Goal: Check status: Check status

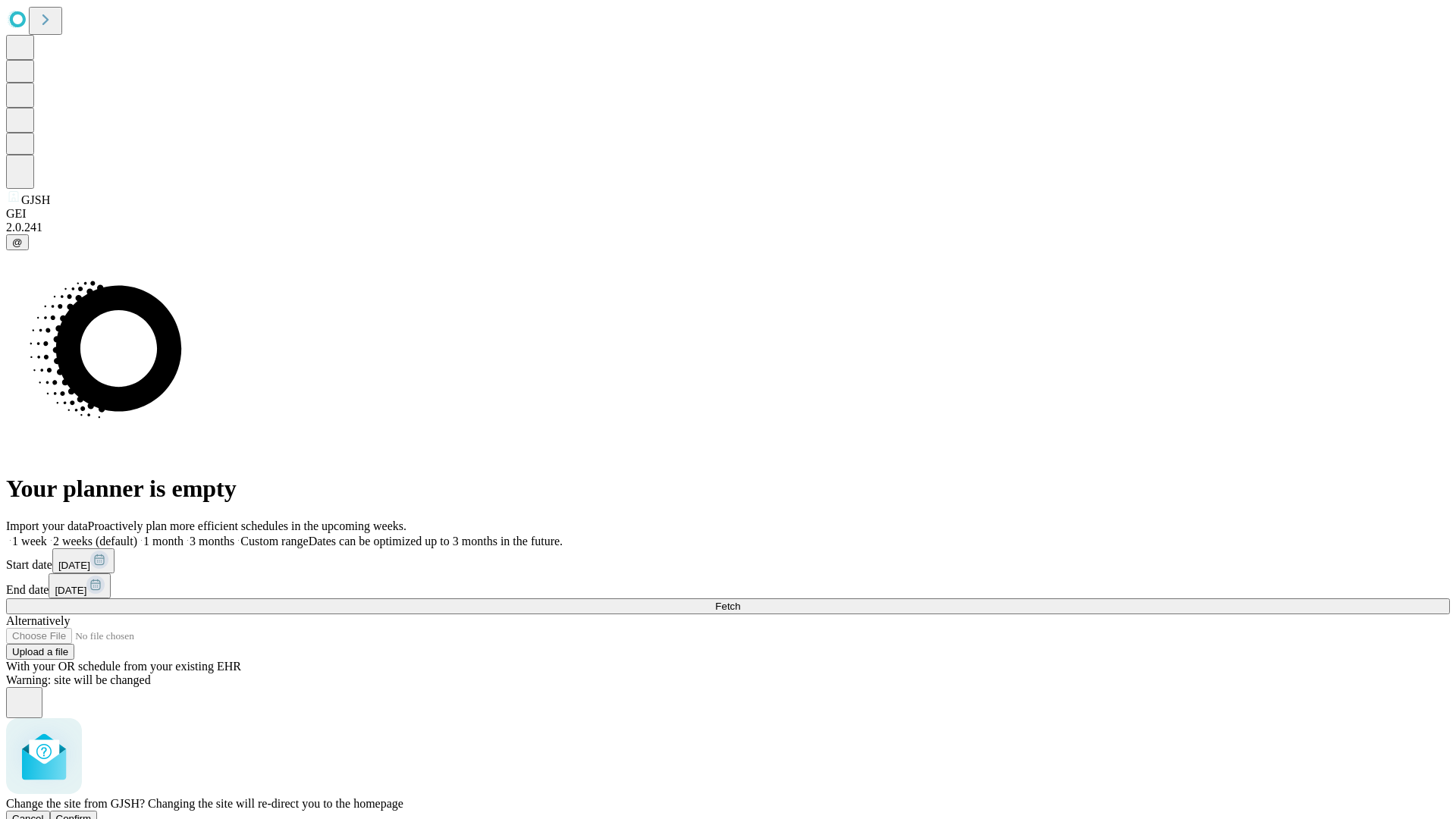
click at [92, 812] on span "Confirm" at bounding box center [74, 818] width 36 height 11
click at [47, 535] on label "1 week" at bounding box center [26, 541] width 41 height 13
click at [740, 600] on span "Fetch" at bounding box center [728, 606] width 25 height 11
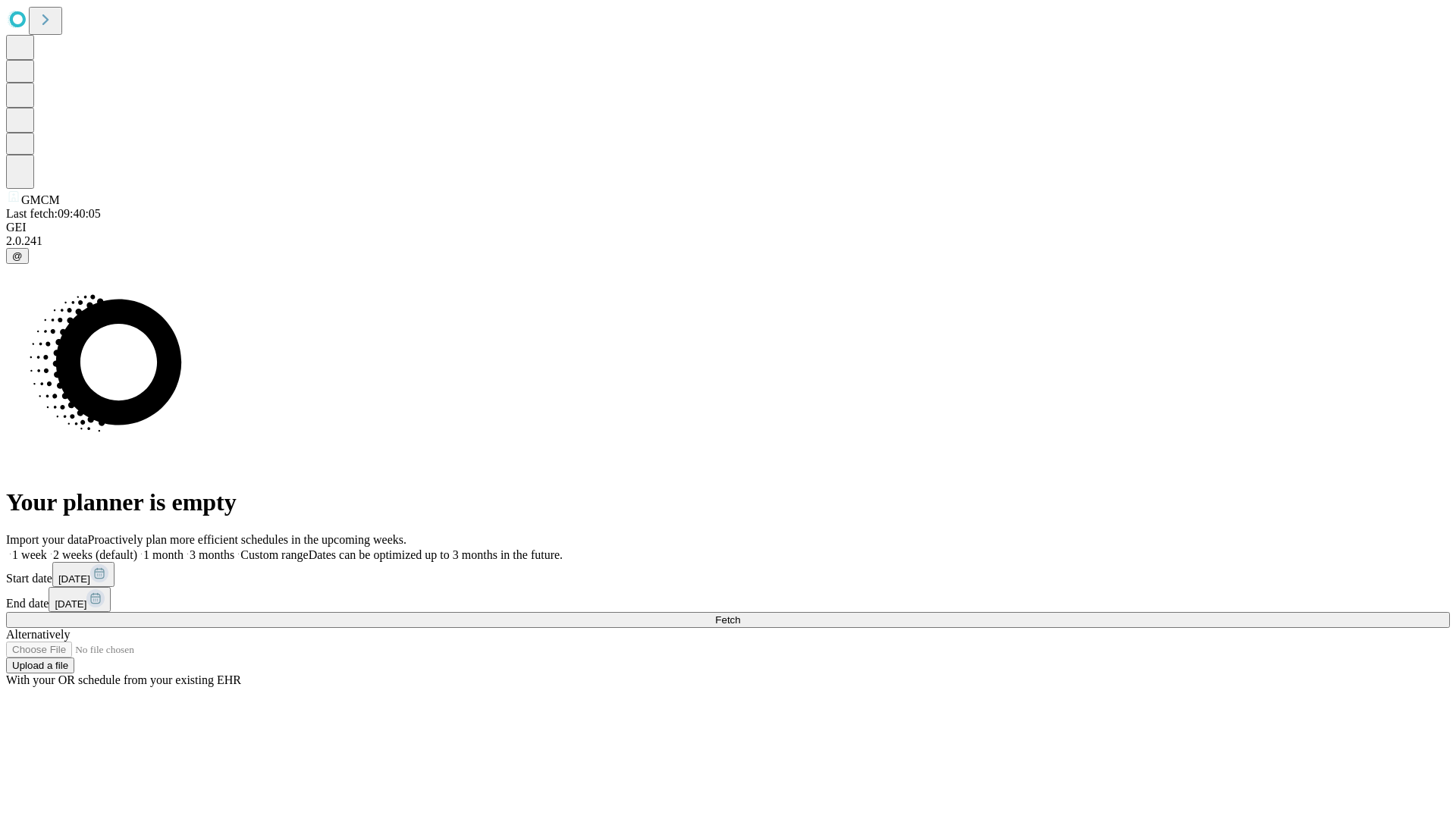
click at [47, 548] on label "1 week" at bounding box center [26, 554] width 41 height 13
click at [740, 614] on span "Fetch" at bounding box center [728, 620] width 25 height 11
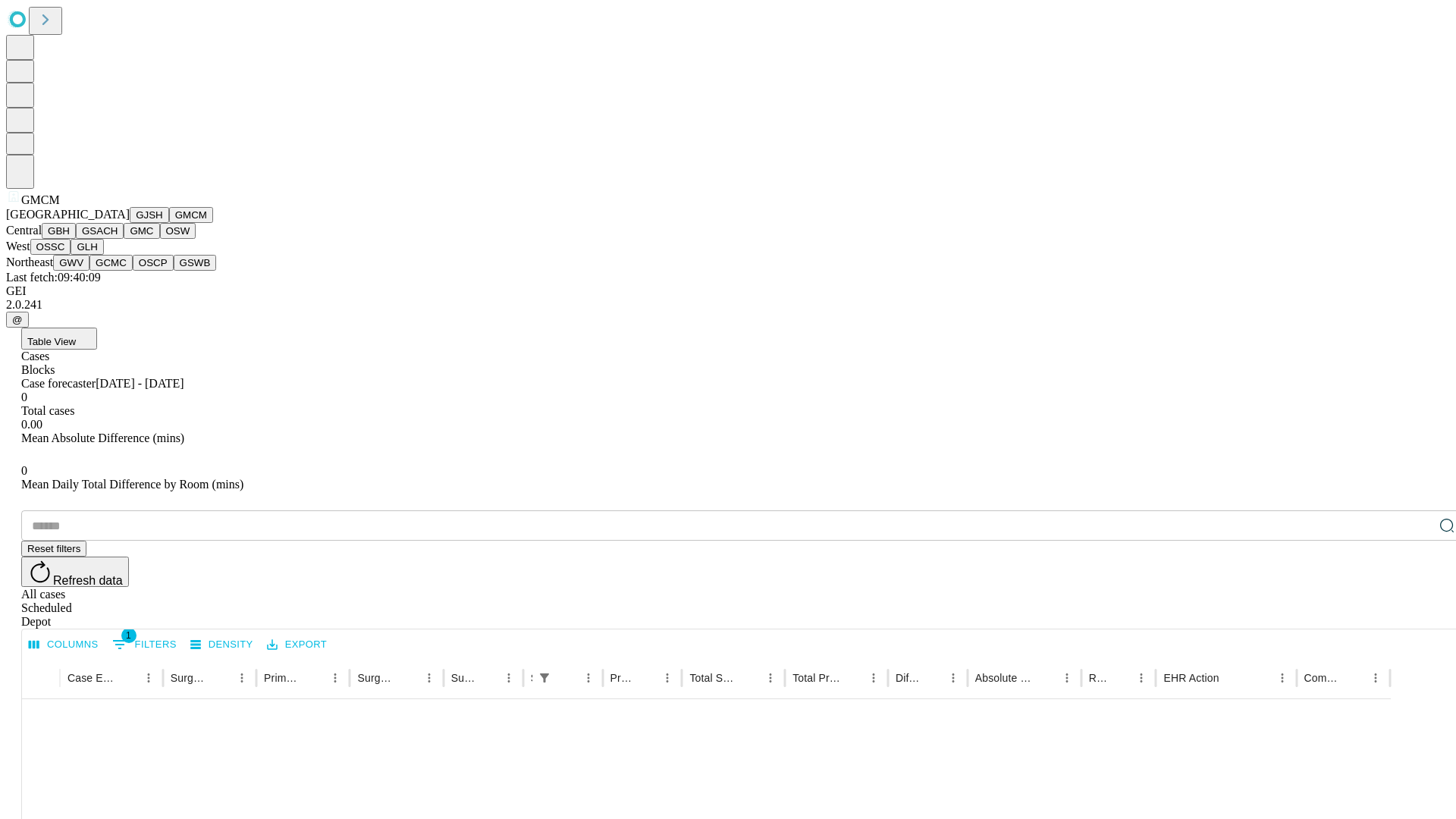
click at [76, 238] on button "GBH" at bounding box center [59, 230] width 34 height 16
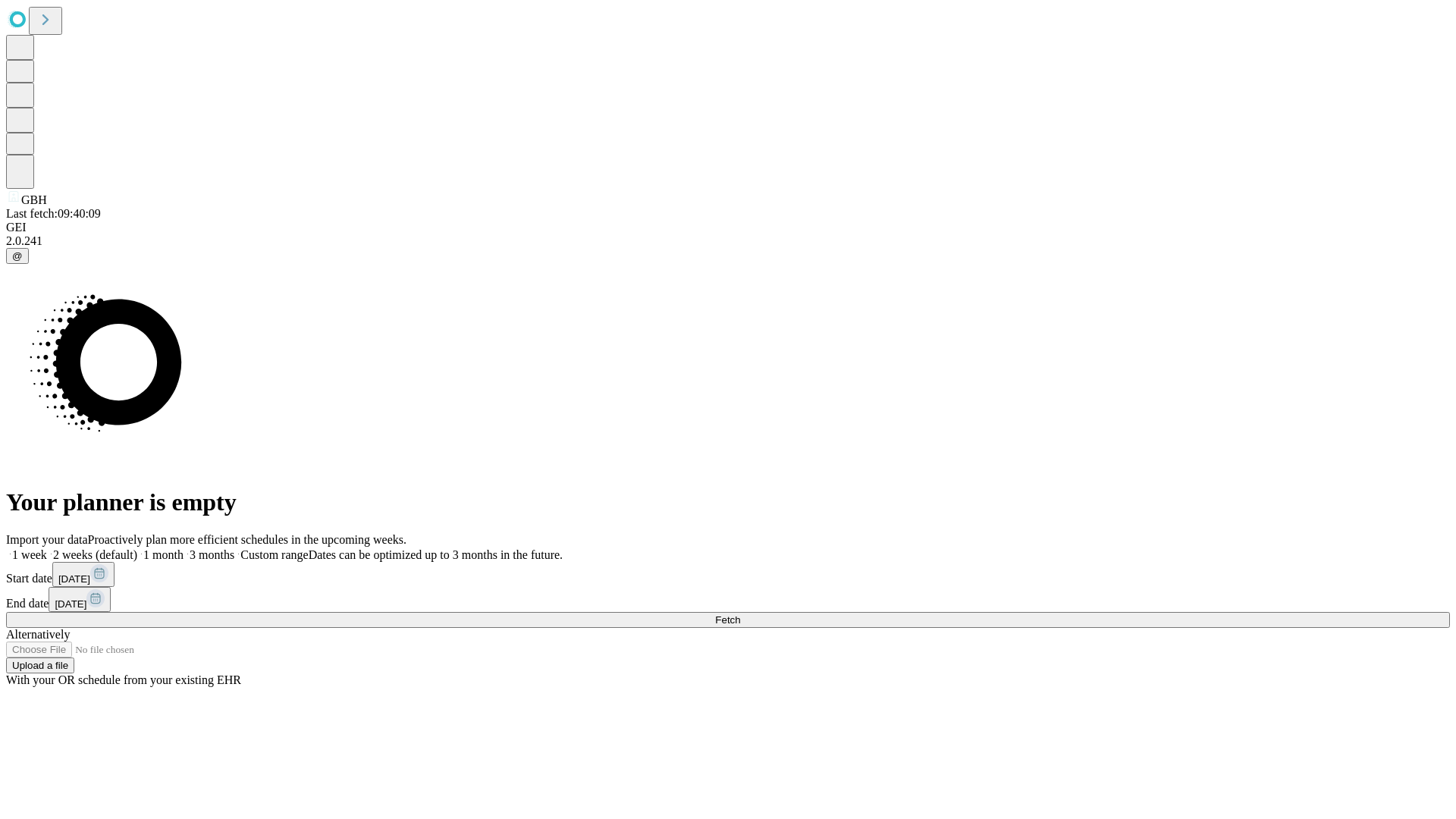
click at [740, 614] on span "Fetch" at bounding box center [728, 620] width 25 height 11
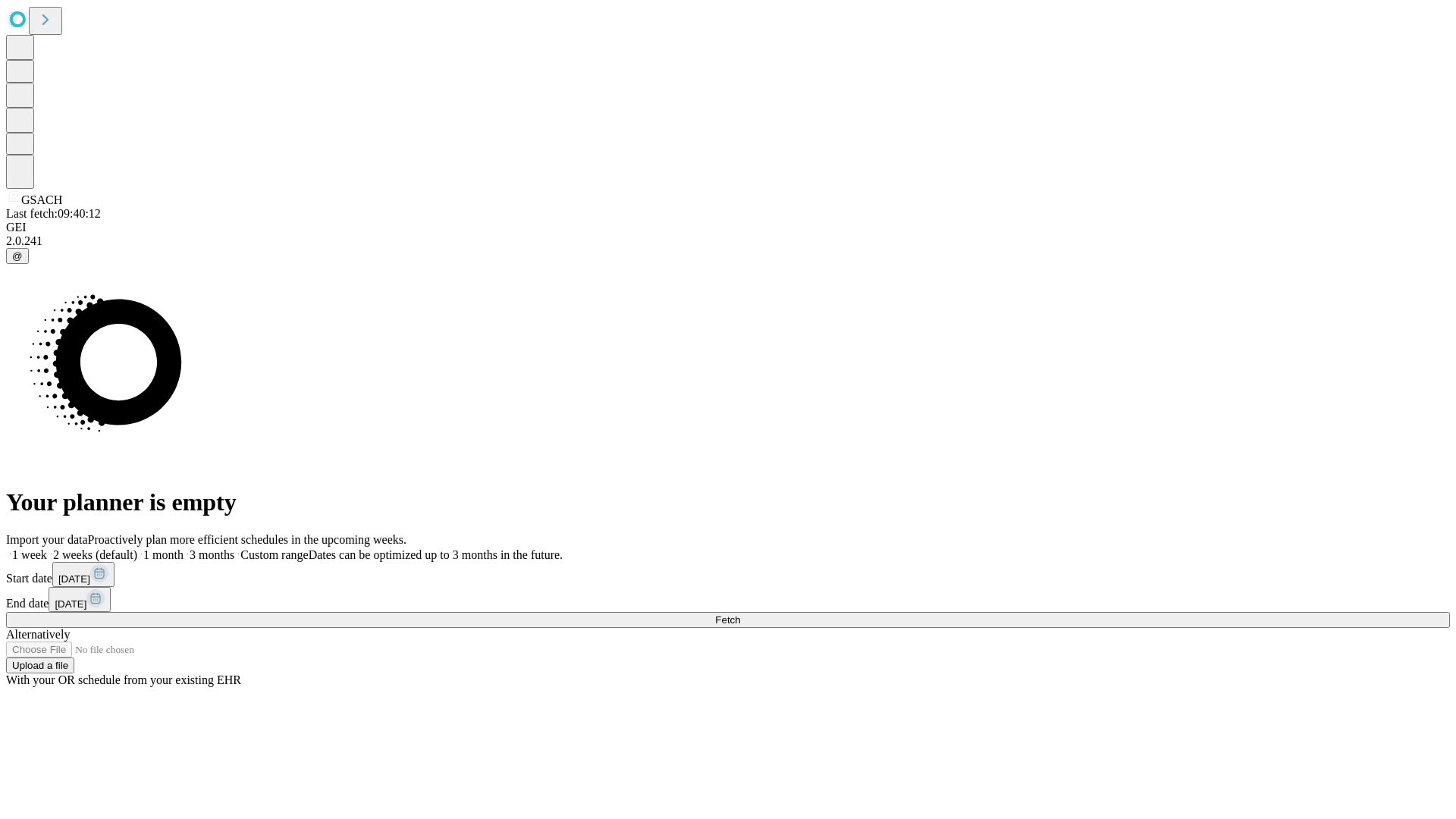
click at [740, 614] on span "Fetch" at bounding box center [728, 620] width 25 height 11
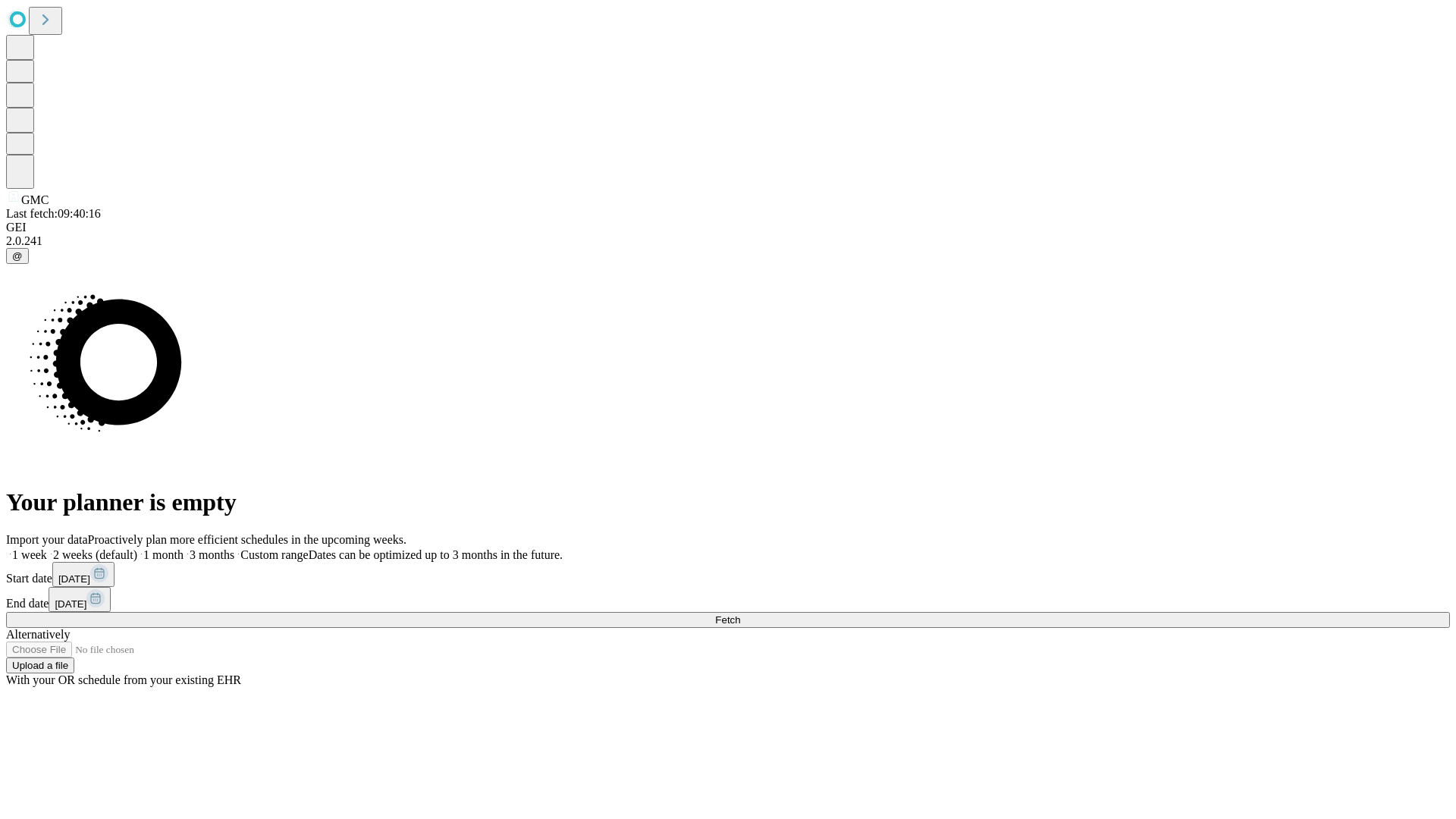
click at [47, 548] on label "1 week" at bounding box center [26, 554] width 41 height 13
click at [740, 614] on span "Fetch" at bounding box center [728, 620] width 25 height 11
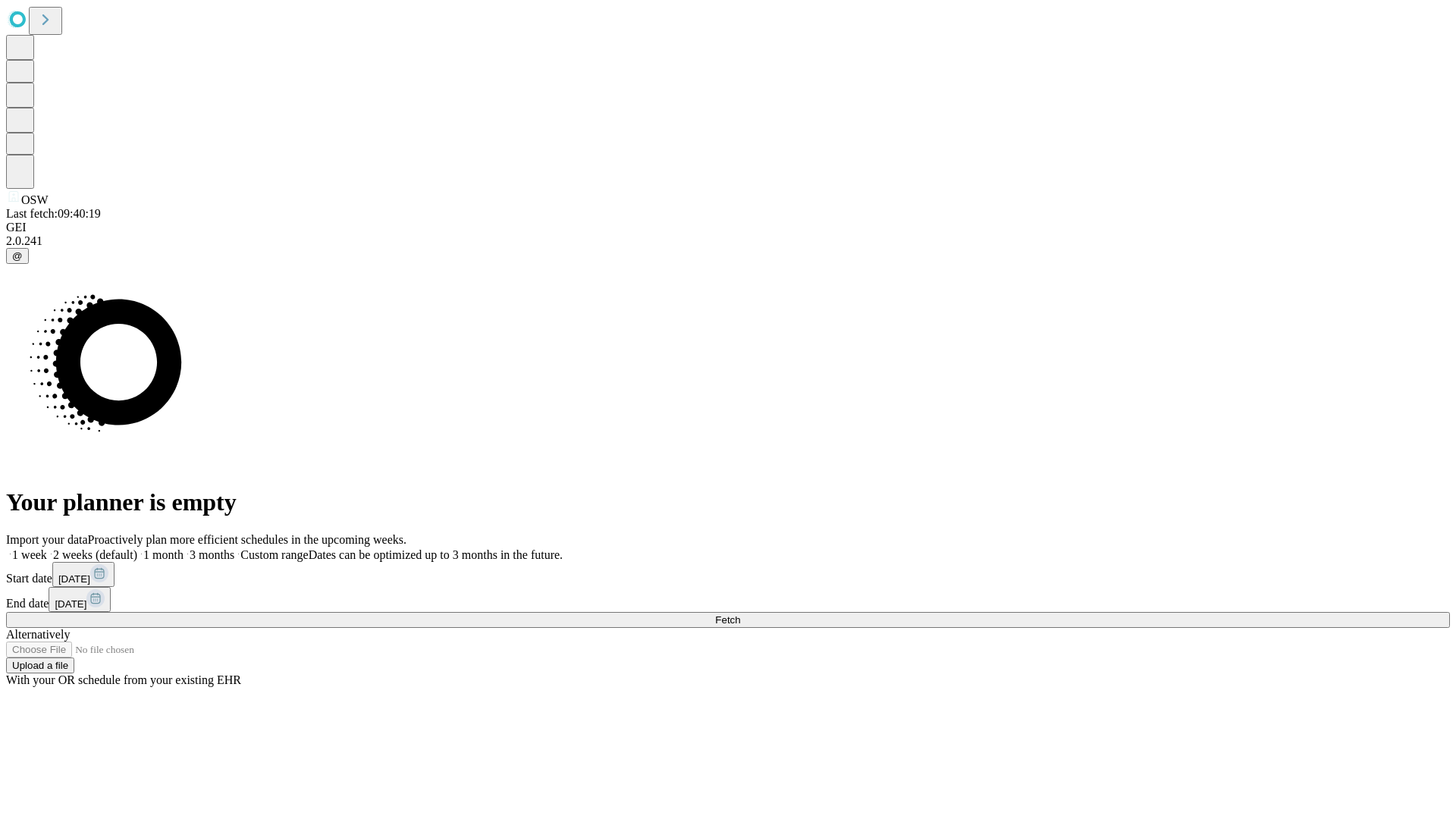
click at [740, 614] on span "Fetch" at bounding box center [728, 620] width 25 height 11
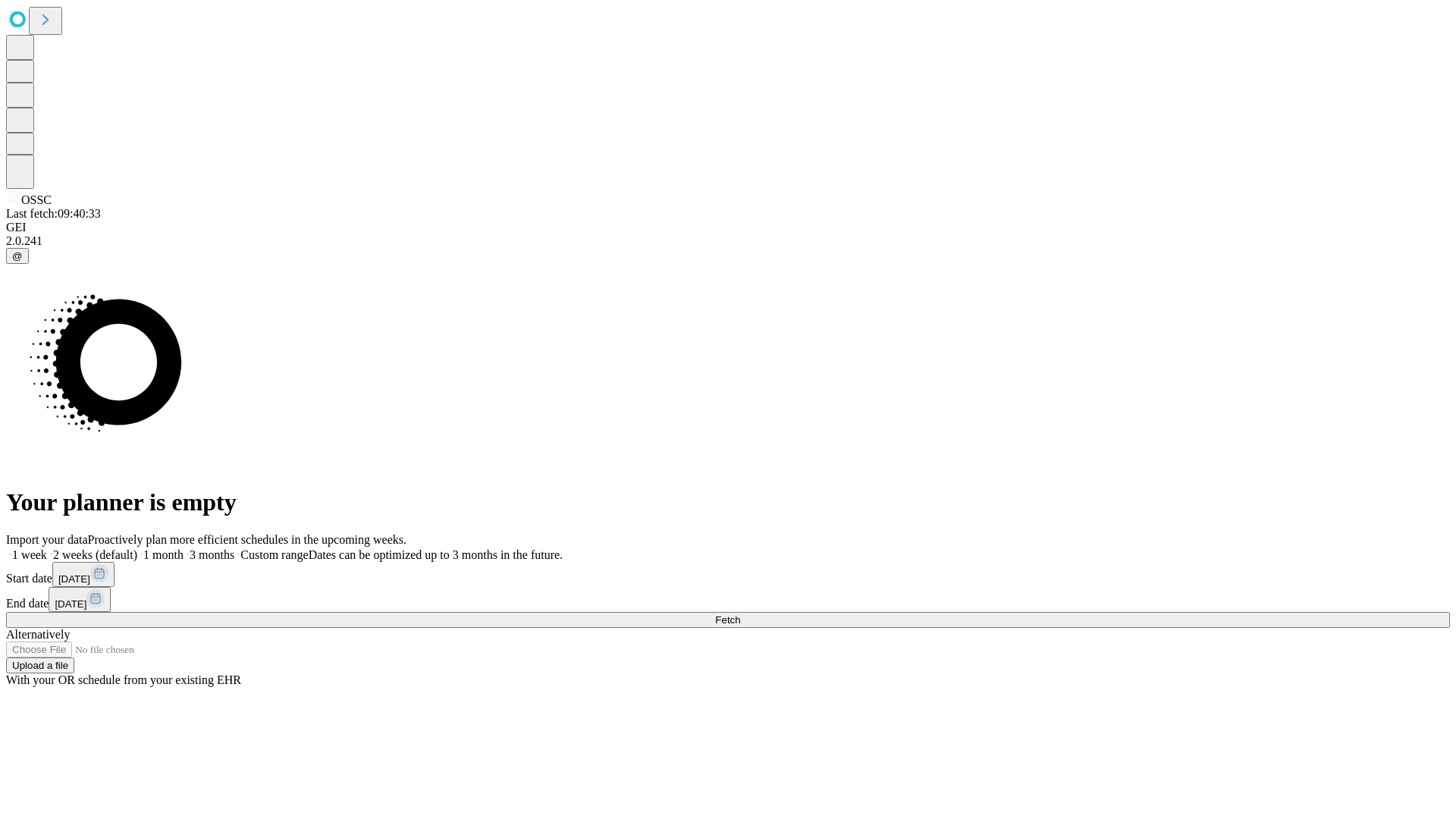
click at [47, 548] on label "1 week" at bounding box center [26, 554] width 41 height 13
click at [740, 614] on span "Fetch" at bounding box center [728, 620] width 25 height 11
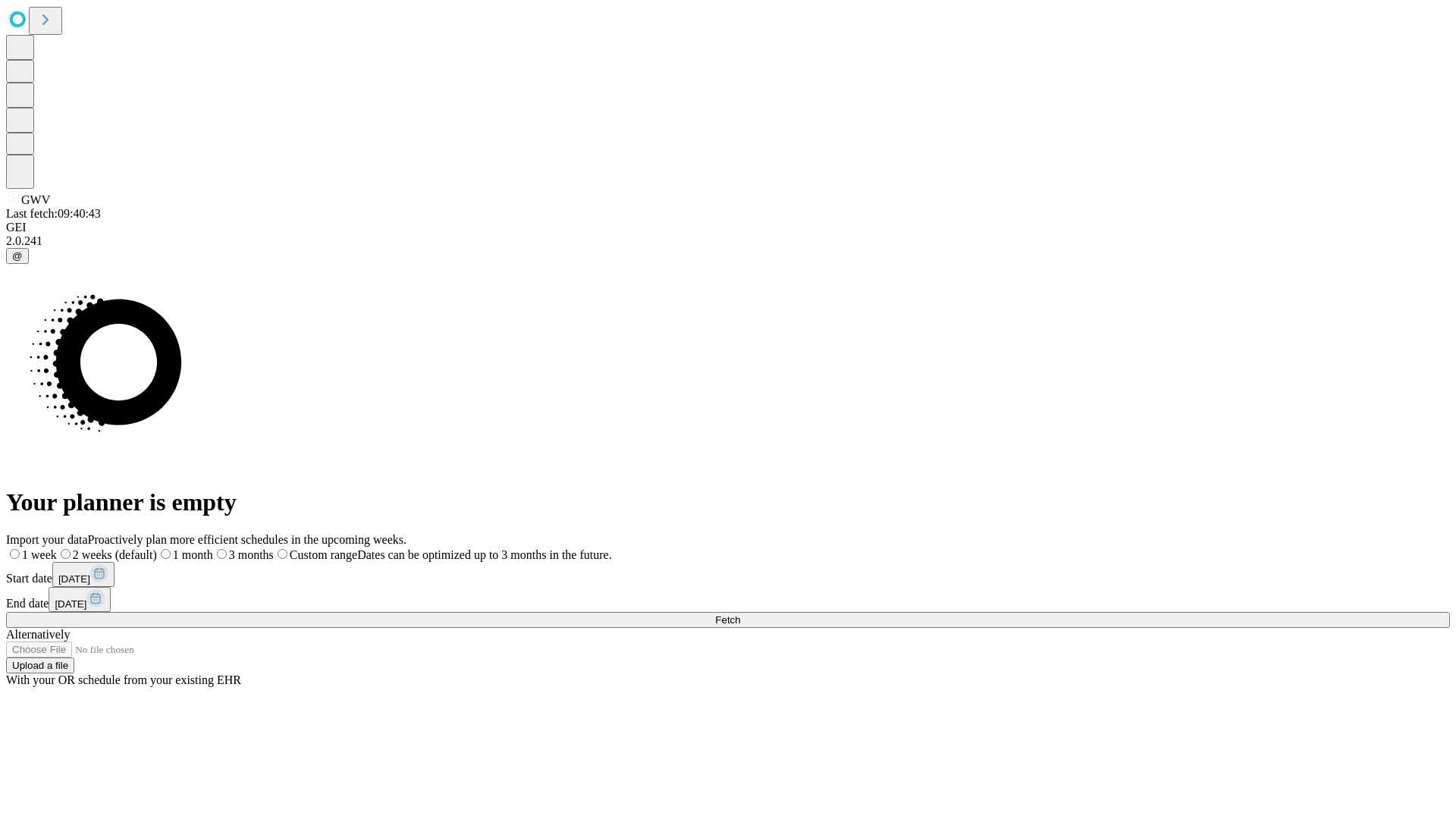
click at [57, 548] on label "1 week" at bounding box center [31, 554] width 50 height 13
click at [740, 614] on span "Fetch" at bounding box center [728, 620] width 25 height 11
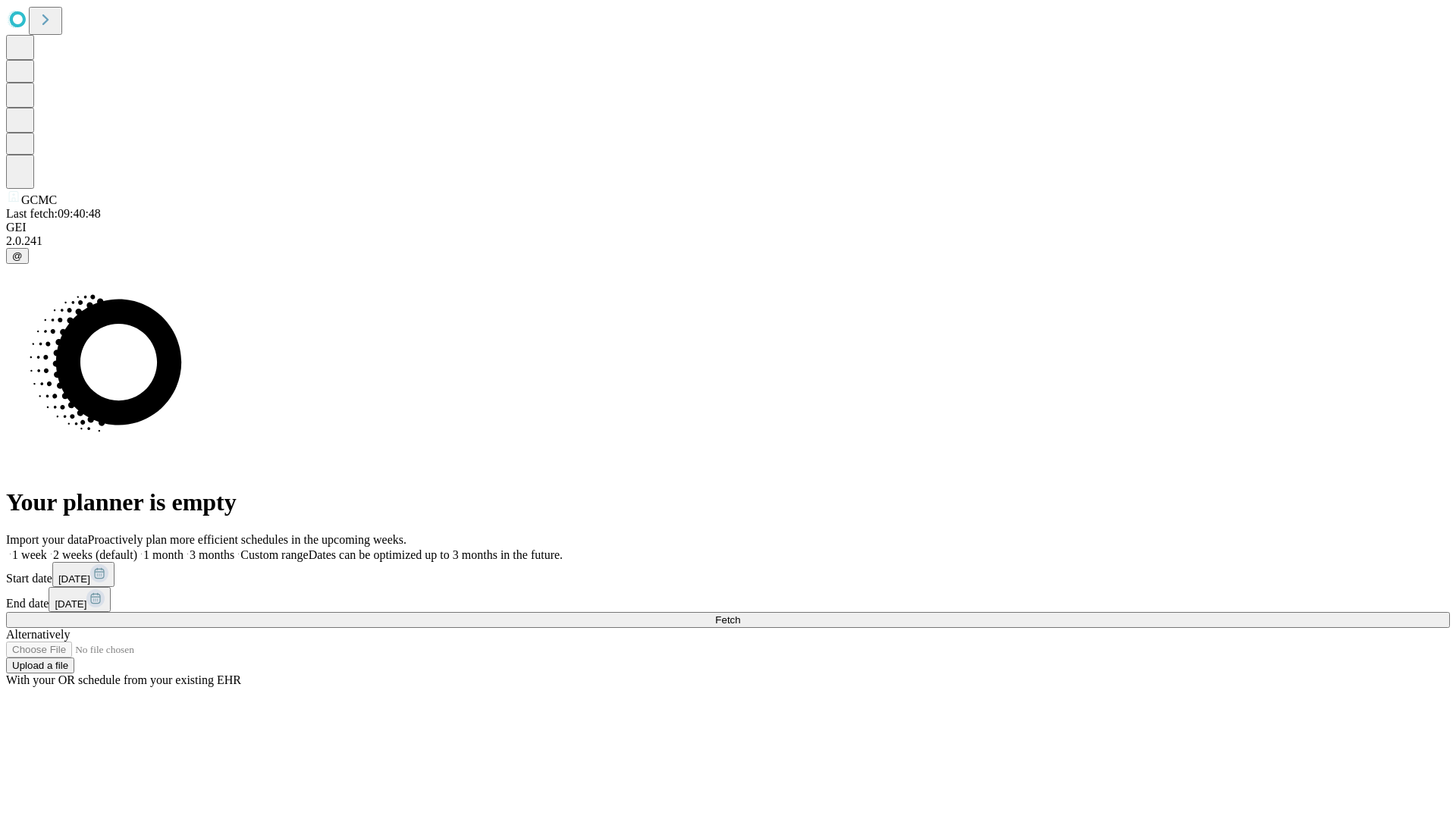
click at [740, 614] on span "Fetch" at bounding box center [728, 620] width 25 height 11
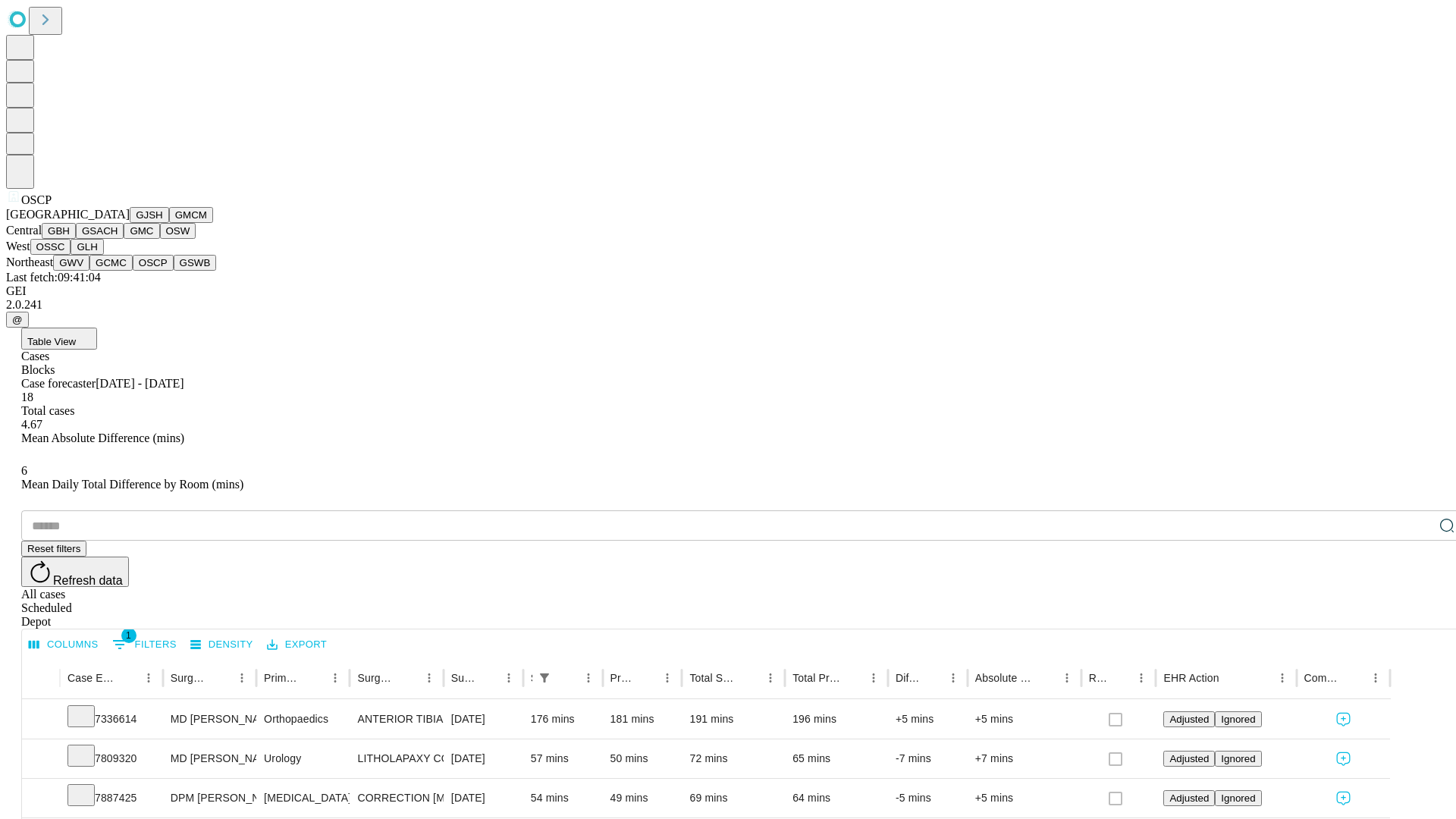
click at [174, 270] on button "GSWB" at bounding box center [195, 262] width 43 height 16
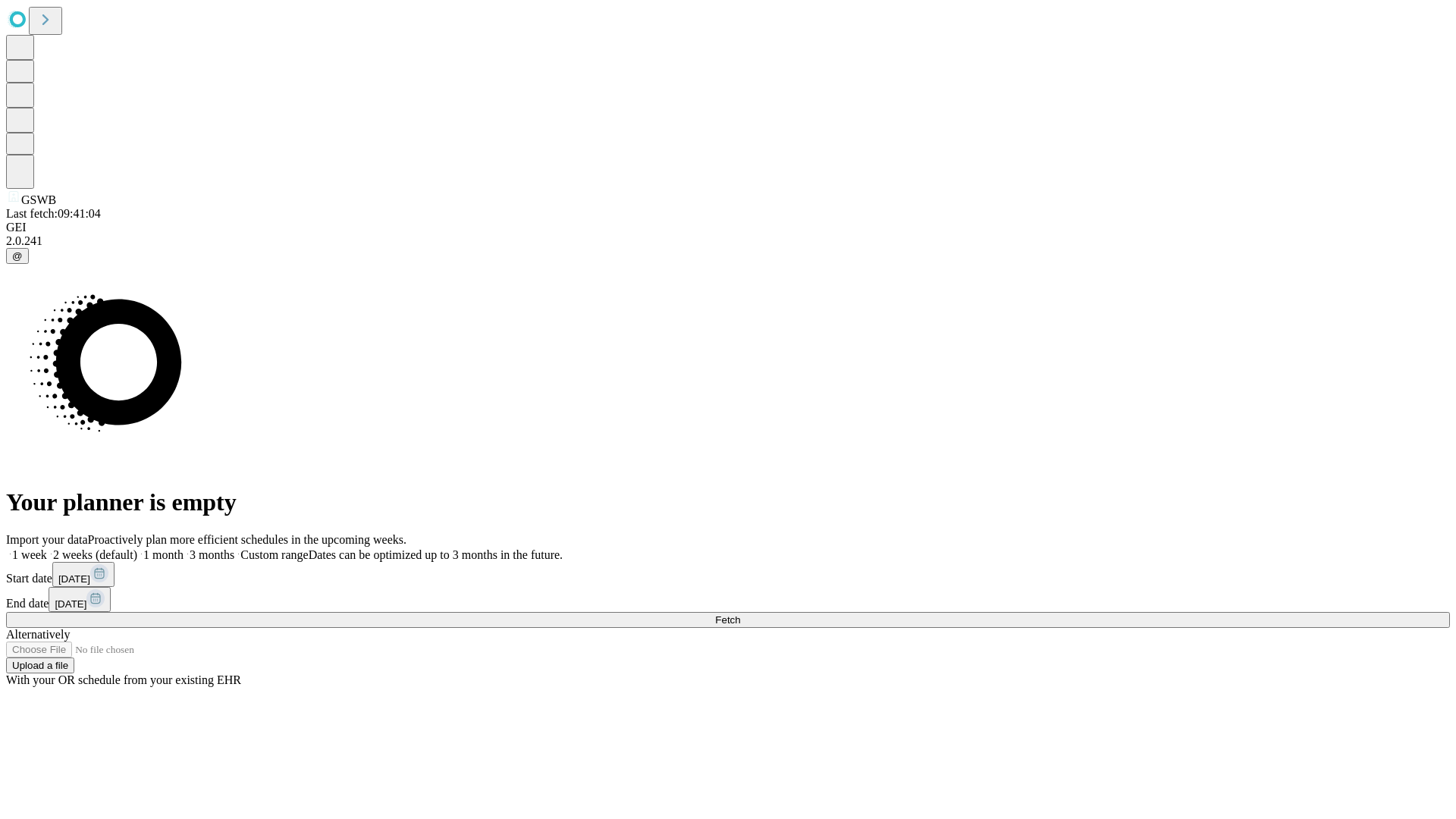
click at [47, 548] on label "1 week" at bounding box center [26, 554] width 41 height 13
click at [740, 614] on span "Fetch" at bounding box center [728, 620] width 25 height 11
